Goal: Information Seeking & Learning: Compare options

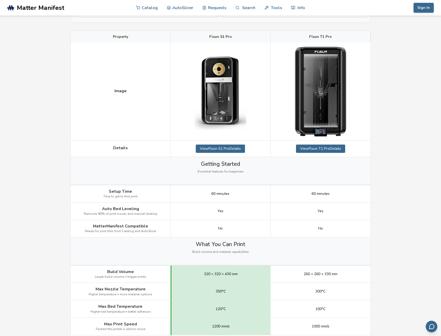
scroll to position [52, 0]
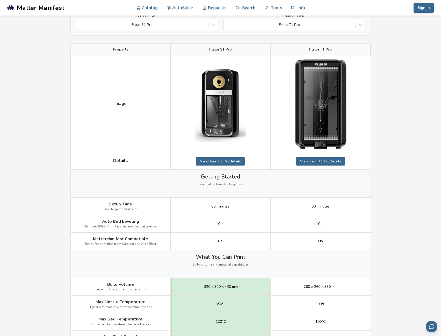
click at [318, 47] on span "Flsun T1 Pro" at bounding box center [320, 49] width 23 height 4
copy span "Flsun T1 Pro"
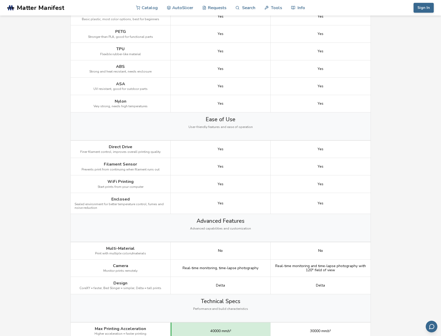
scroll to position [414, 0]
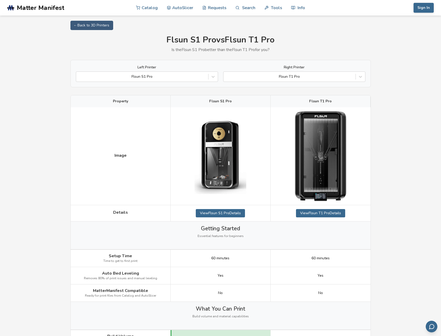
click at [328, 100] on span "Flsun T1 Pro" at bounding box center [320, 101] width 23 height 4
copy span "Flsun T1 Pro"
